Goal: Transaction & Acquisition: Purchase product/service

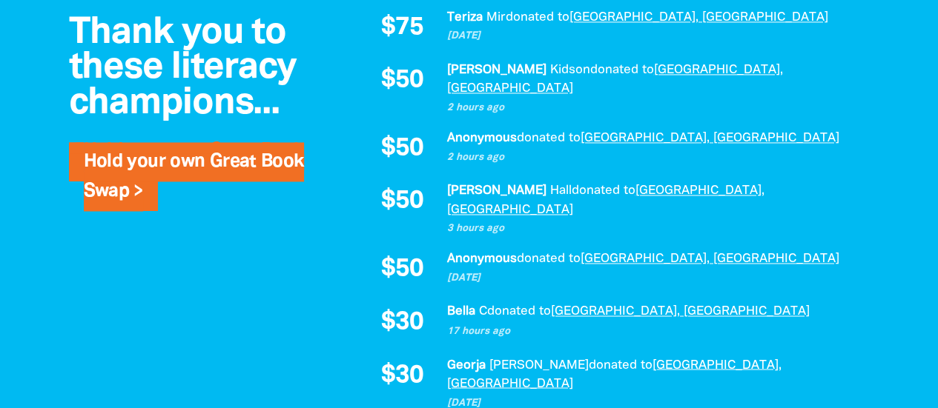
scroll to position [1112, 0]
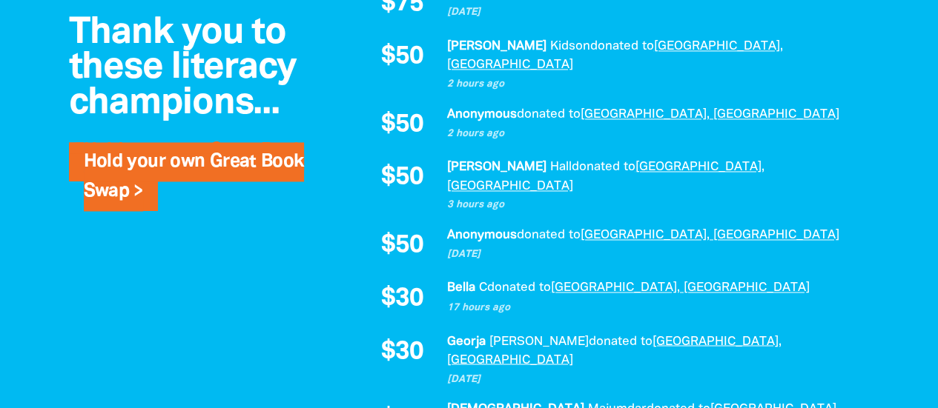
click at [532, 234] on div "Anonymous donated to Waranara Library, Macquarie University 2 days ago" at bounding box center [650, 246] width 408 height 40
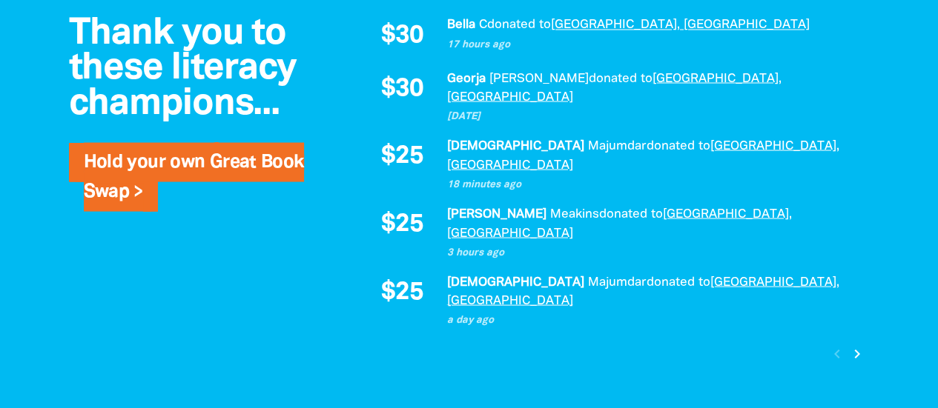
scroll to position [1409, 0]
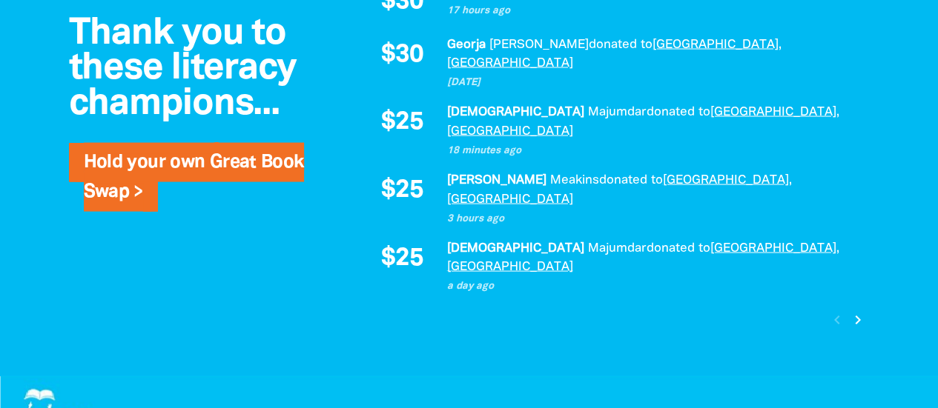
click at [855, 311] on icon "chevron_right" at bounding box center [858, 320] width 18 height 18
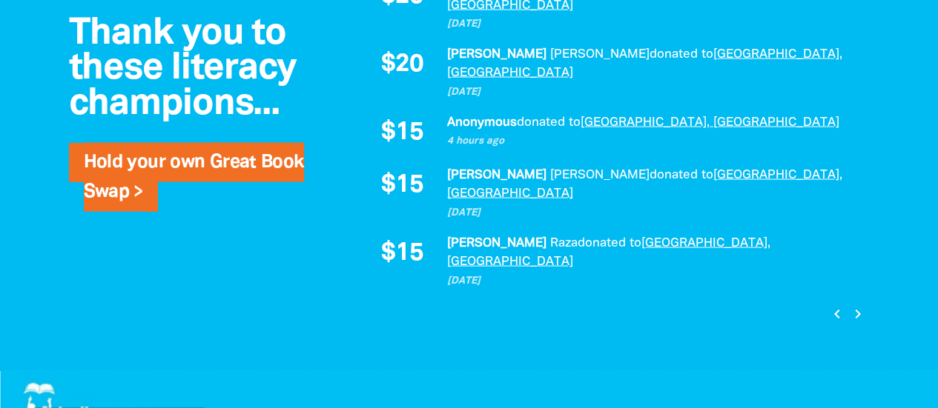
scroll to position [1455, 0]
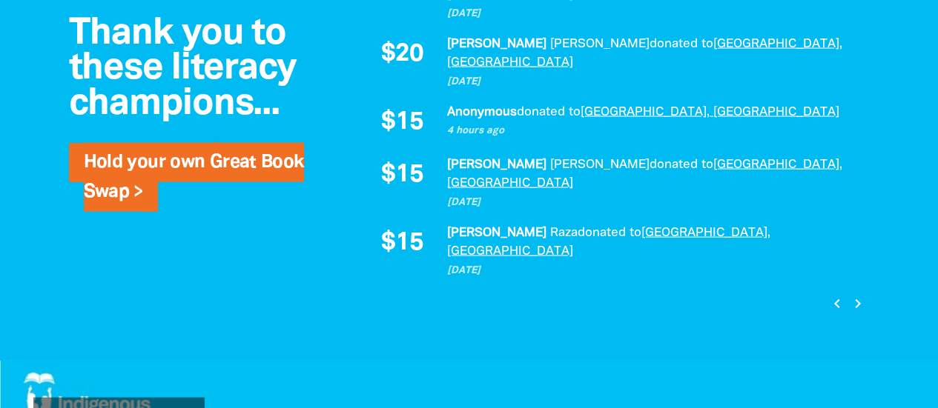
click at [861, 295] on icon "chevron_right" at bounding box center [858, 304] width 18 height 18
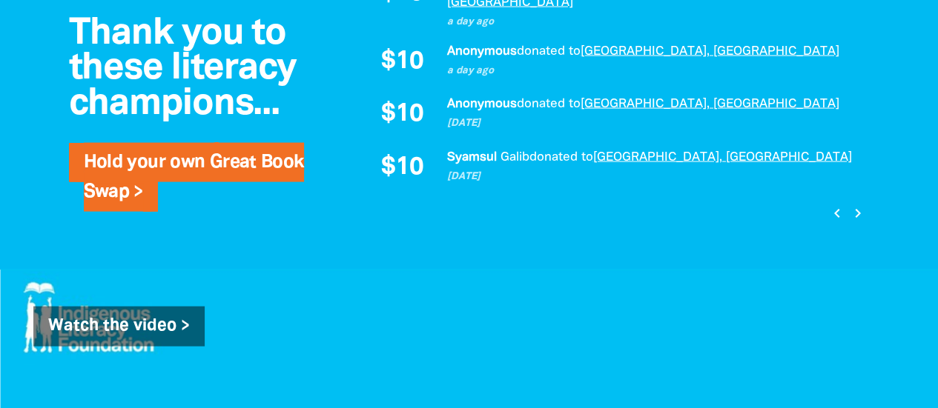
click at [857, 205] on icon "chevron_right" at bounding box center [858, 214] width 18 height 18
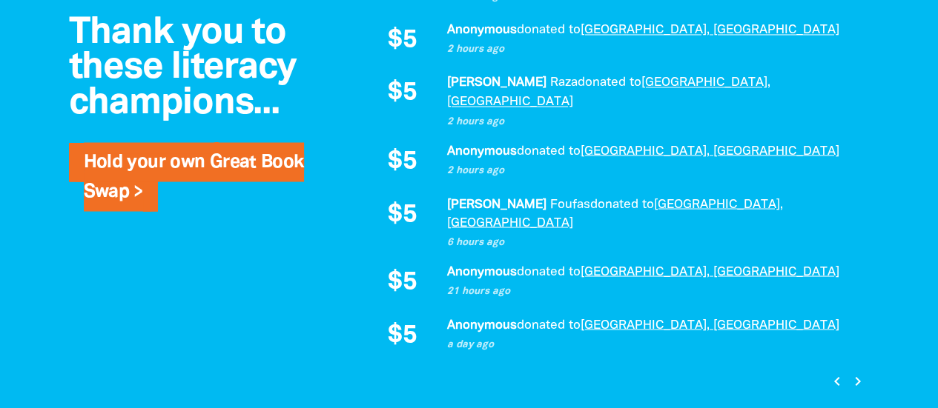
scroll to position [1010, 0]
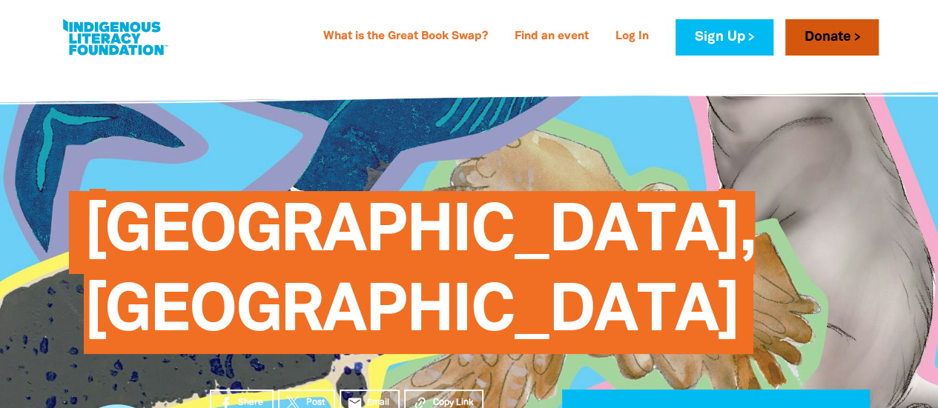
click at [822, 45] on link "Donate" at bounding box center [831, 37] width 93 height 36
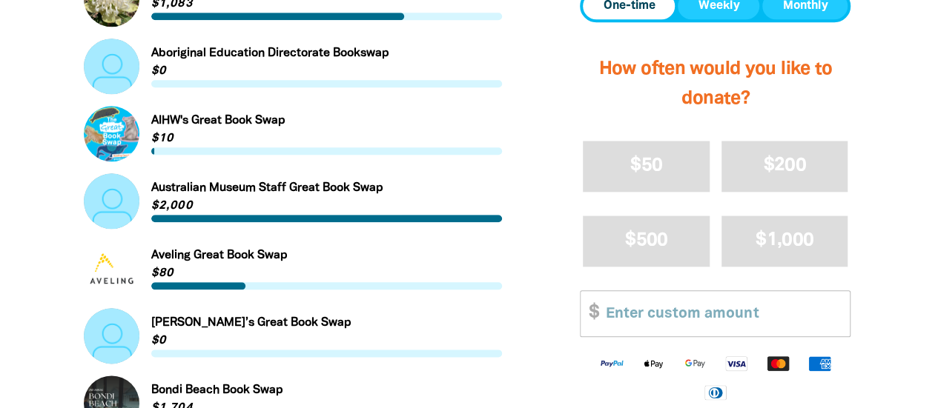
scroll to position [815, 0]
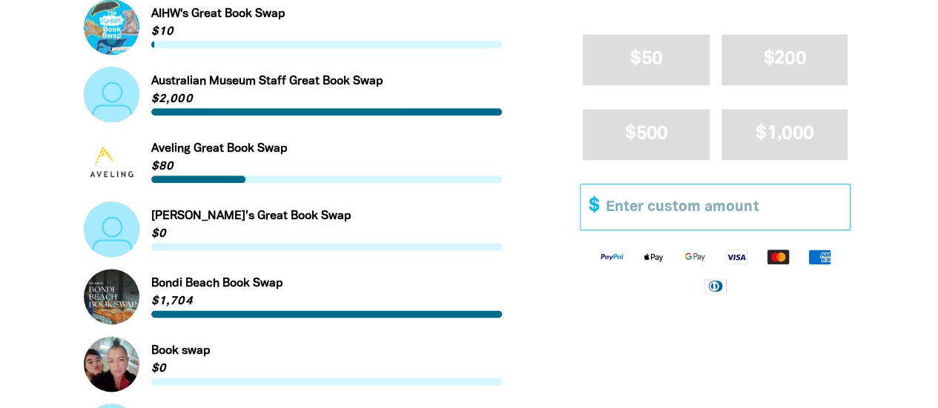
click at [706, 208] on input "Other Amount" at bounding box center [722, 207] width 254 height 45
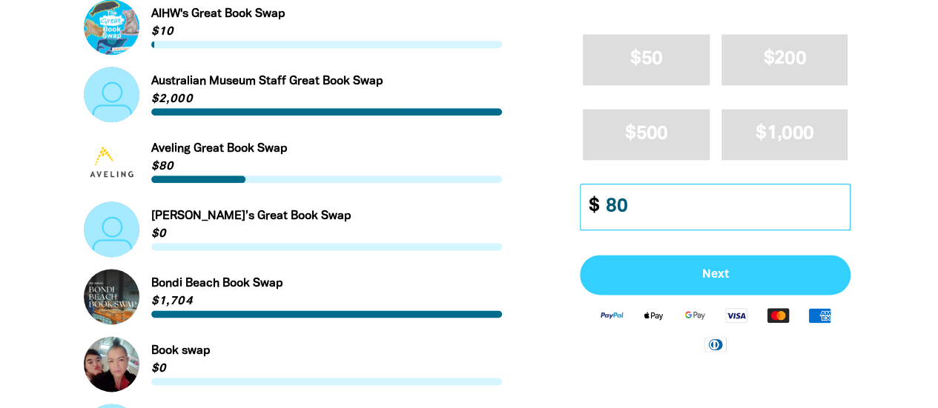
type input "80"
click at [737, 271] on span "Next" at bounding box center [715, 276] width 238 height 12
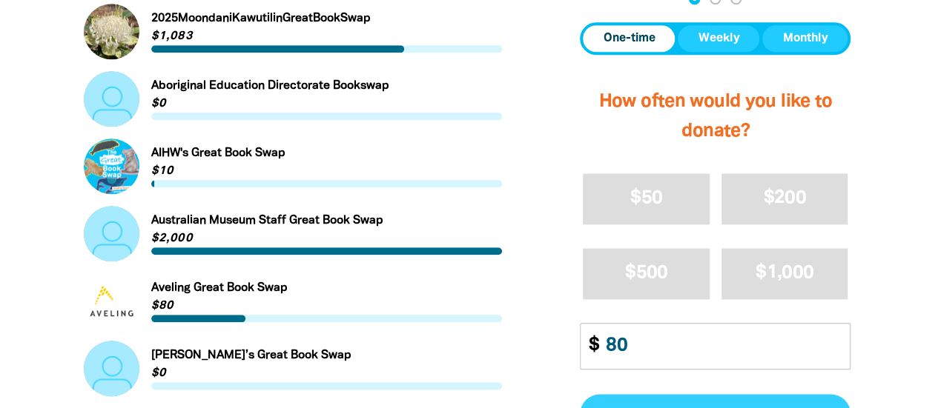
select select "AU"
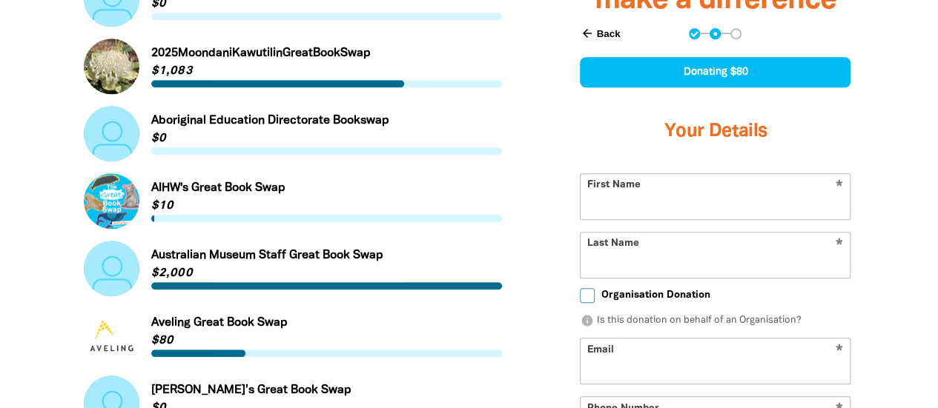
scroll to position [638, 0]
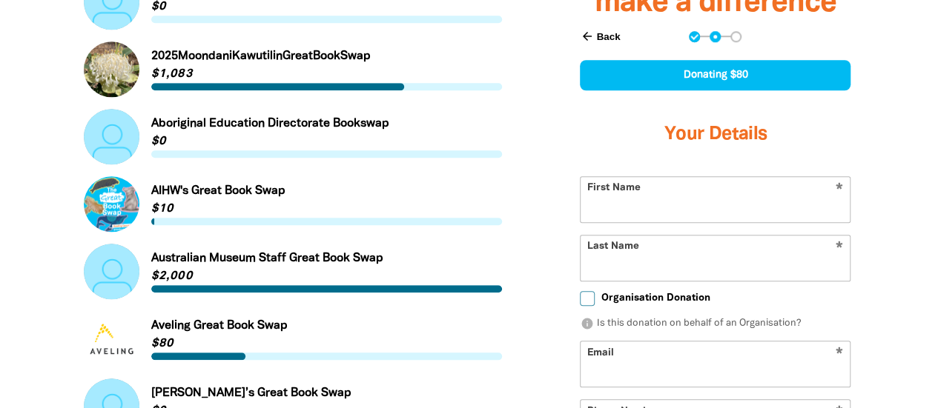
click at [715, 216] on input "First Name" at bounding box center [714, 199] width 269 height 45
type input "[PERSON_NAME]"
click at [684, 363] on input "Email" at bounding box center [714, 364] width 269 height 45
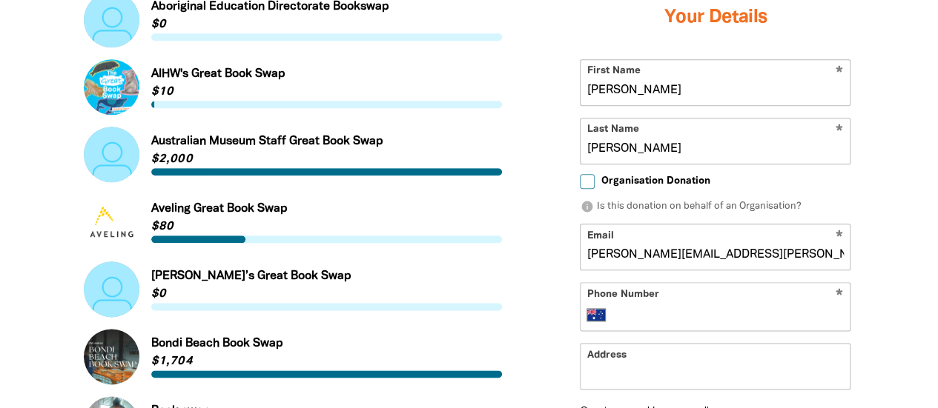
scroll to position [861, 0]
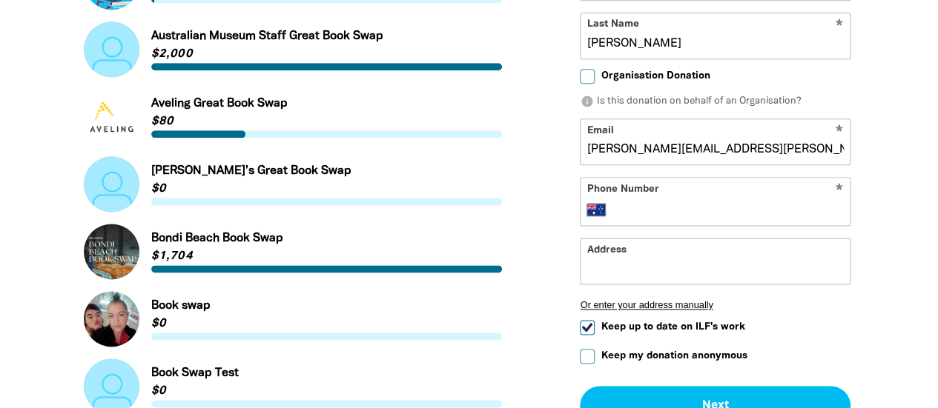
type input "[PERSON_NAME][EMAIL_ADDRESS][PERSON_NAME][DOMAIN_NAME]"
click at [686, 252] on input "Address" at bounding box center [714, 261] width 269 height 45
click at [688, 204] on input "Phone Number" at bounding box center [730, 211] width 227 height 18
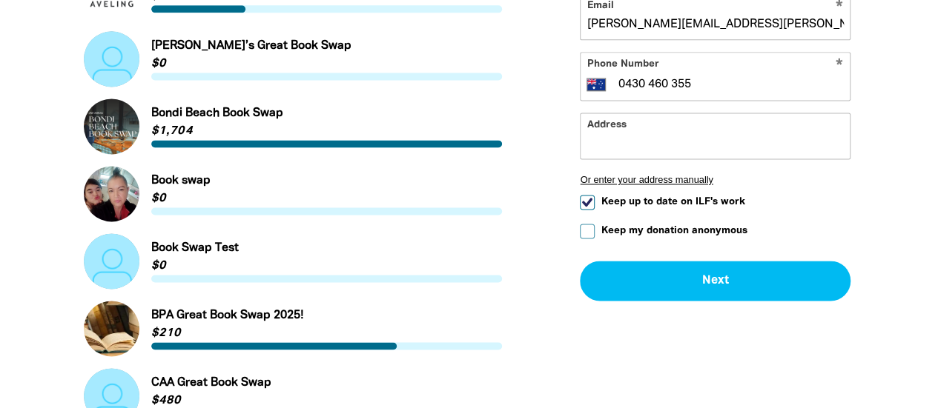
scroll to position [1009, 0]
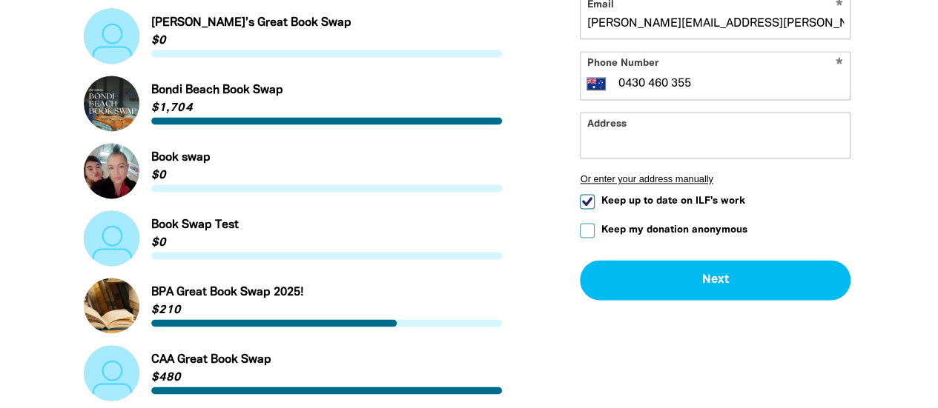
type input "0430 460 355"
click at [587, 203] on input "Keep up to date on ILF's work" at bounding box center [587, 202] width 15 height 15
checkbox input "false"
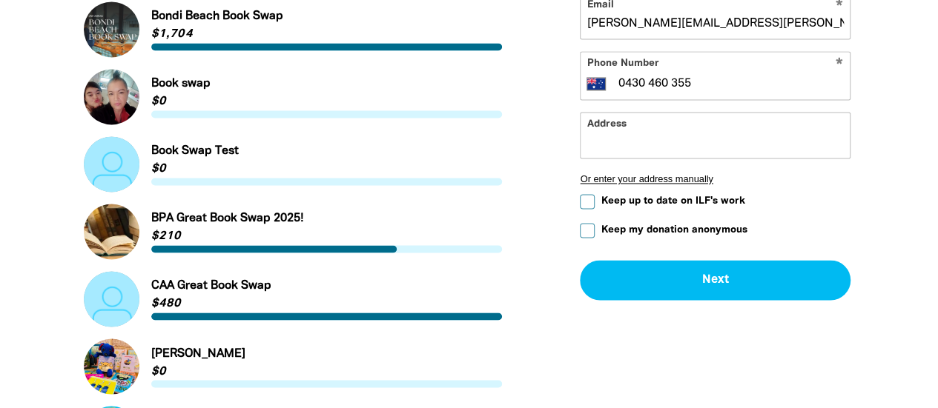
scroll to position [1157, 0]
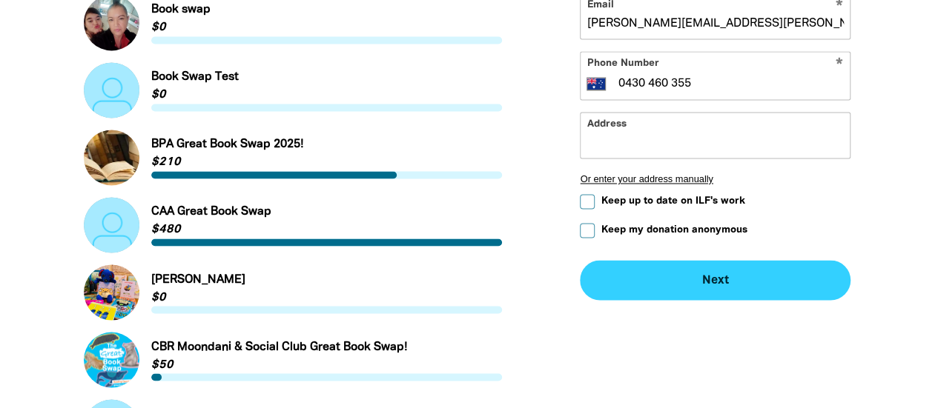
click at [705, 277] on button "Next chevron_right" at bounding box center [715, 281] width 271 height 40
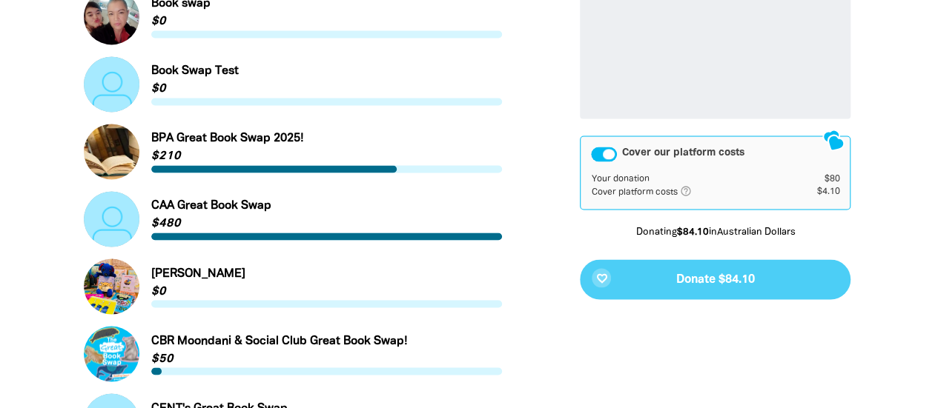
scroll to position [1180, 0]
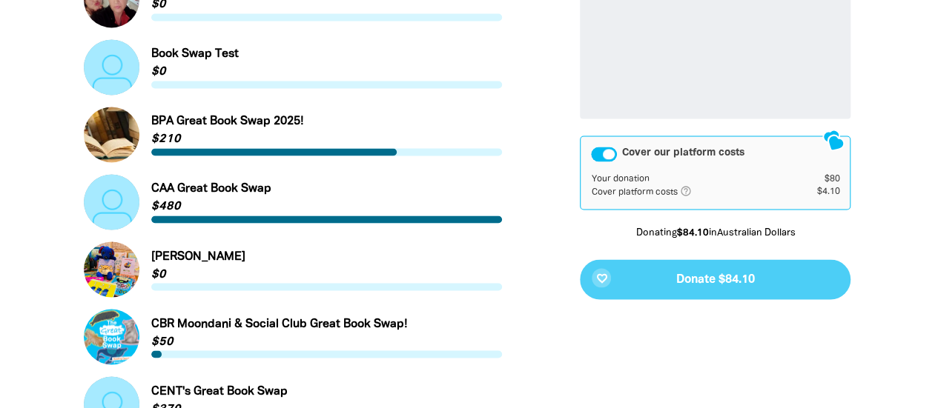
click at [729, 281] on div "favorite_border Donate $84.10" at bounding box center [715, 279] width 271 height 40
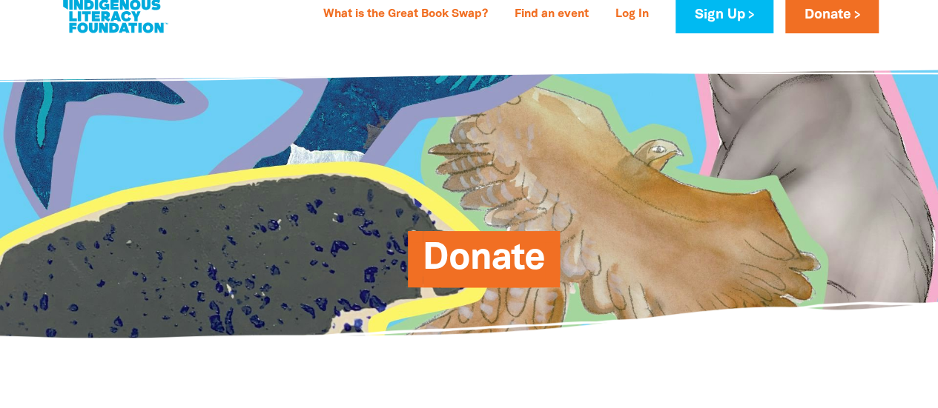
scroll to position [0, 0]
